Goal: Register for event/course

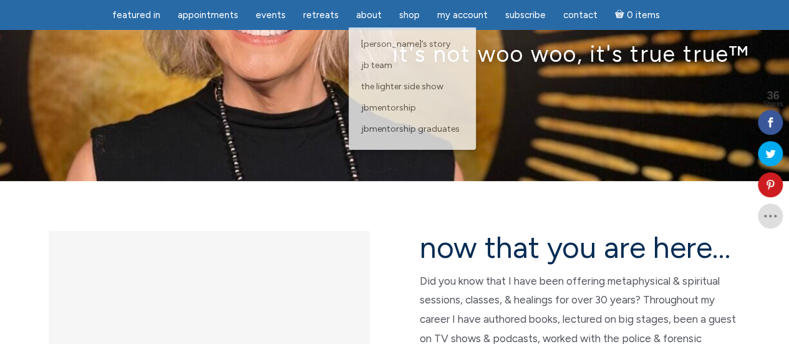
scroll to position [158, 0]
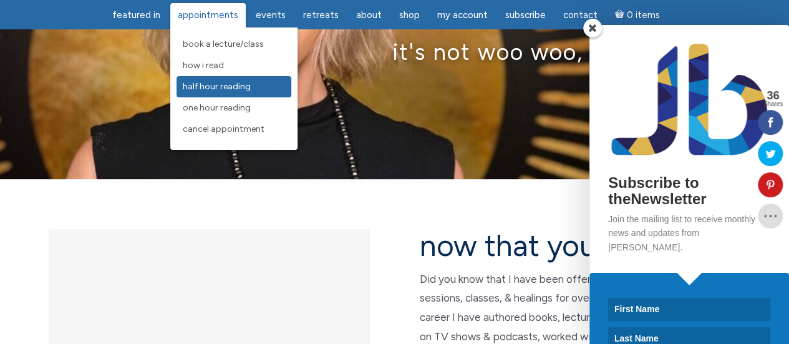
click at [217, 82] on span "Half Hour Reading" at bounding box center [217, 86] width 68 height 11
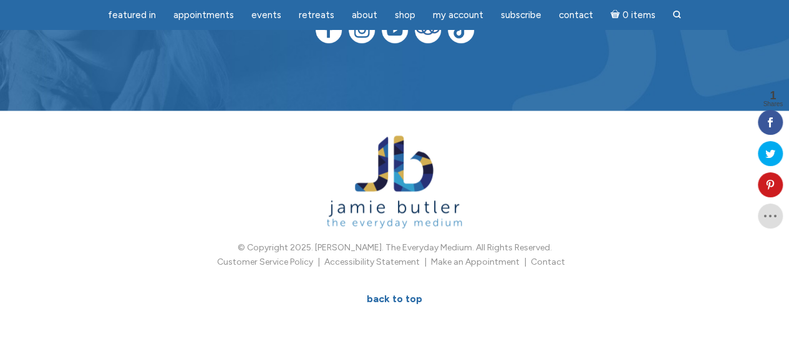
scroll to position [742, 0]
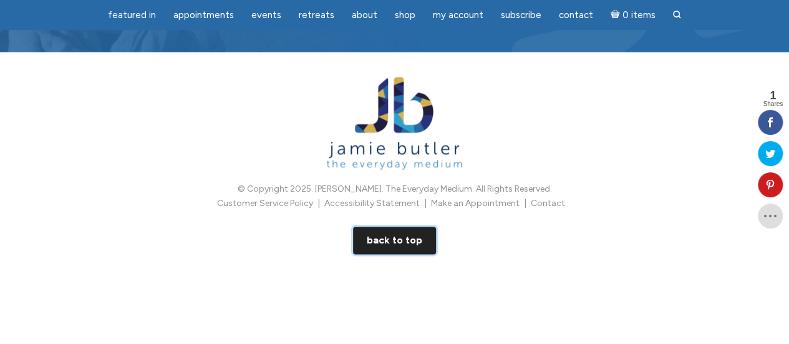
click at [388, 239] on link "BACK TO TOP" at bounding box center [394, 239] width 83 height 27
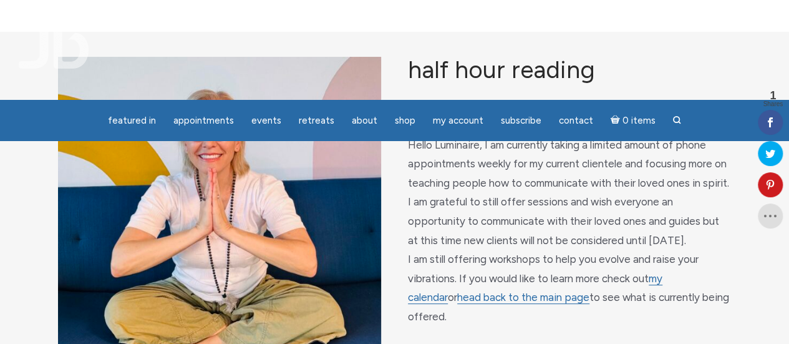
scroll to position [0, 0]
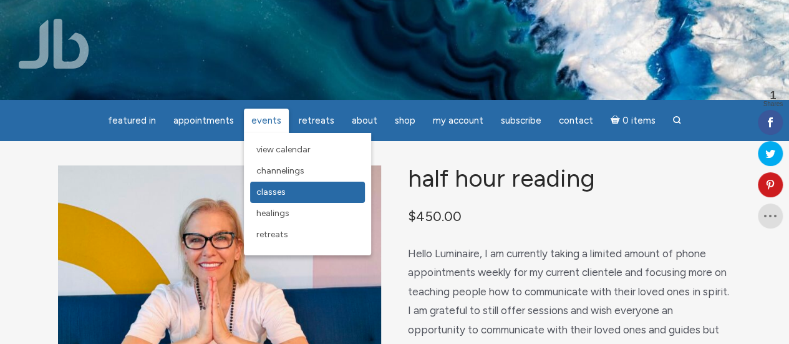
click at [272, 189] on span "Classes" at bounding box center [270, 191] width 29 height 11
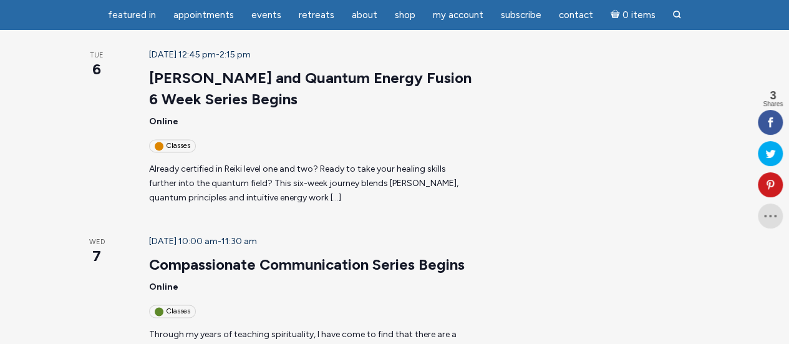
scroll to position [791, 0]
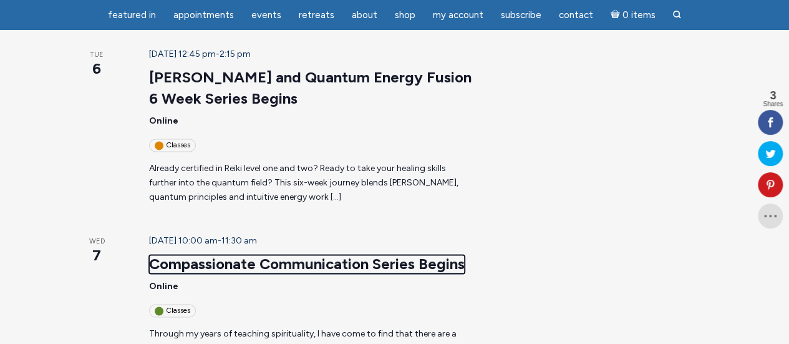
click at [159, 254] on link "Compassionate Communication Series Begins" at bounding box center [307, 263] width 316 height 19
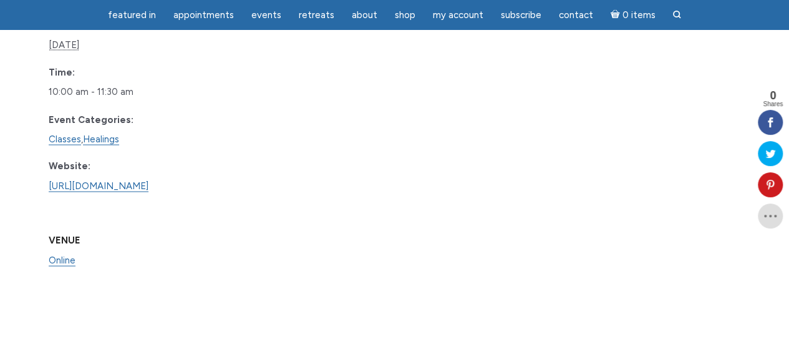
scroll to position [1076, 0]
